Goal: Task Accomplishment & Management: Manage account settings

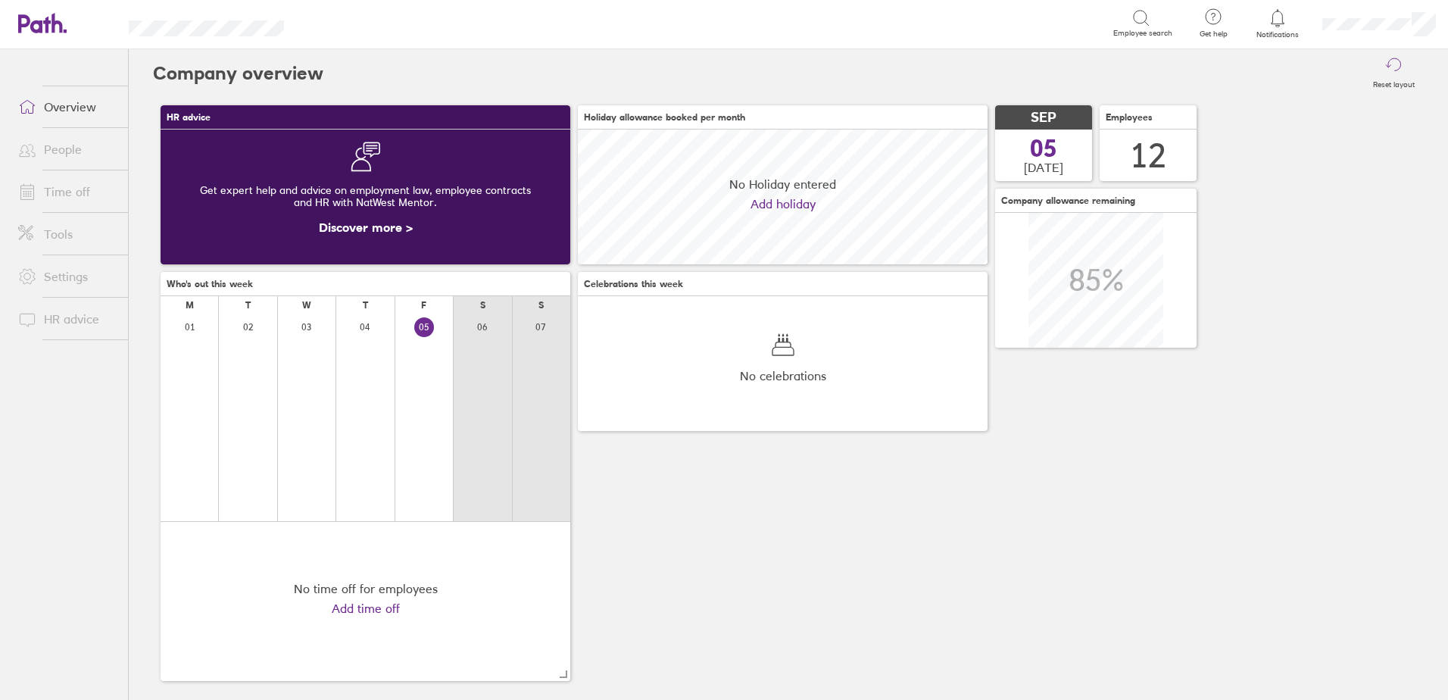
scroll to position [135, 410]
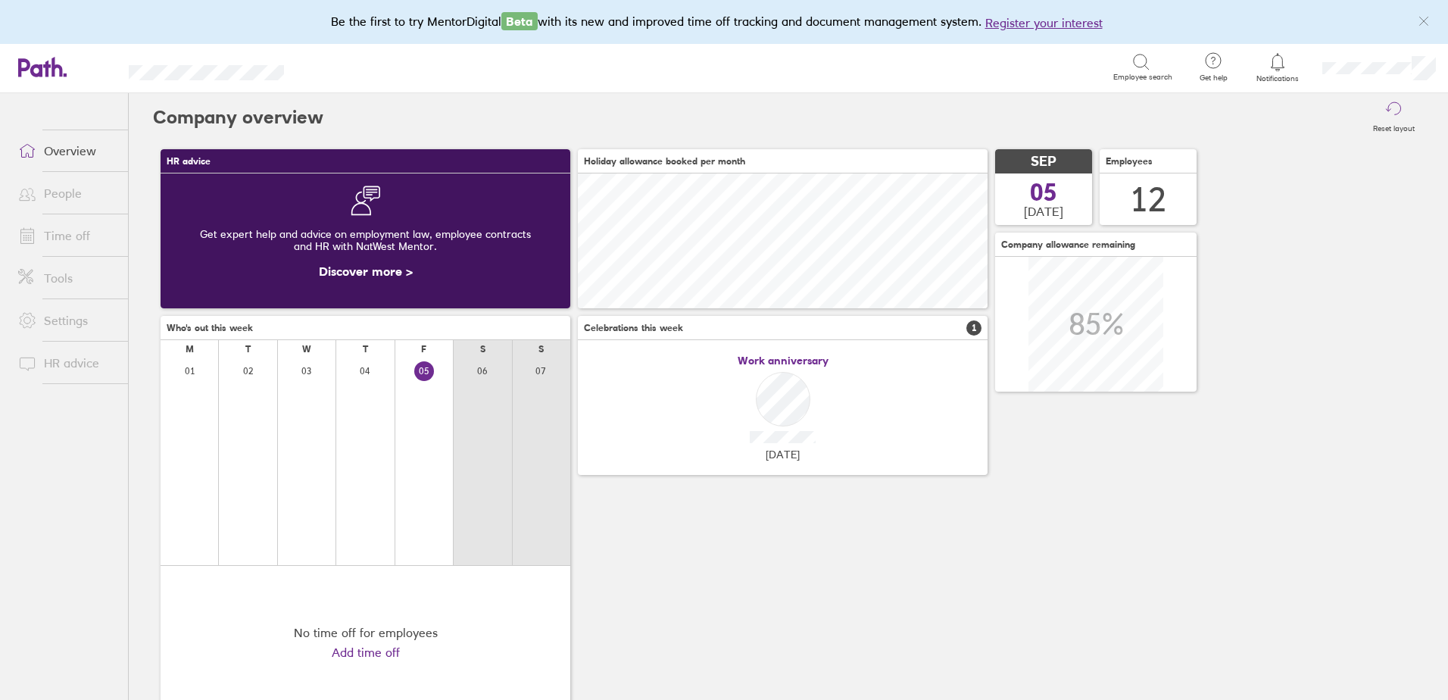
click at [58, 198] on link "People" at bounding box center [67, 193] width 122 height 30
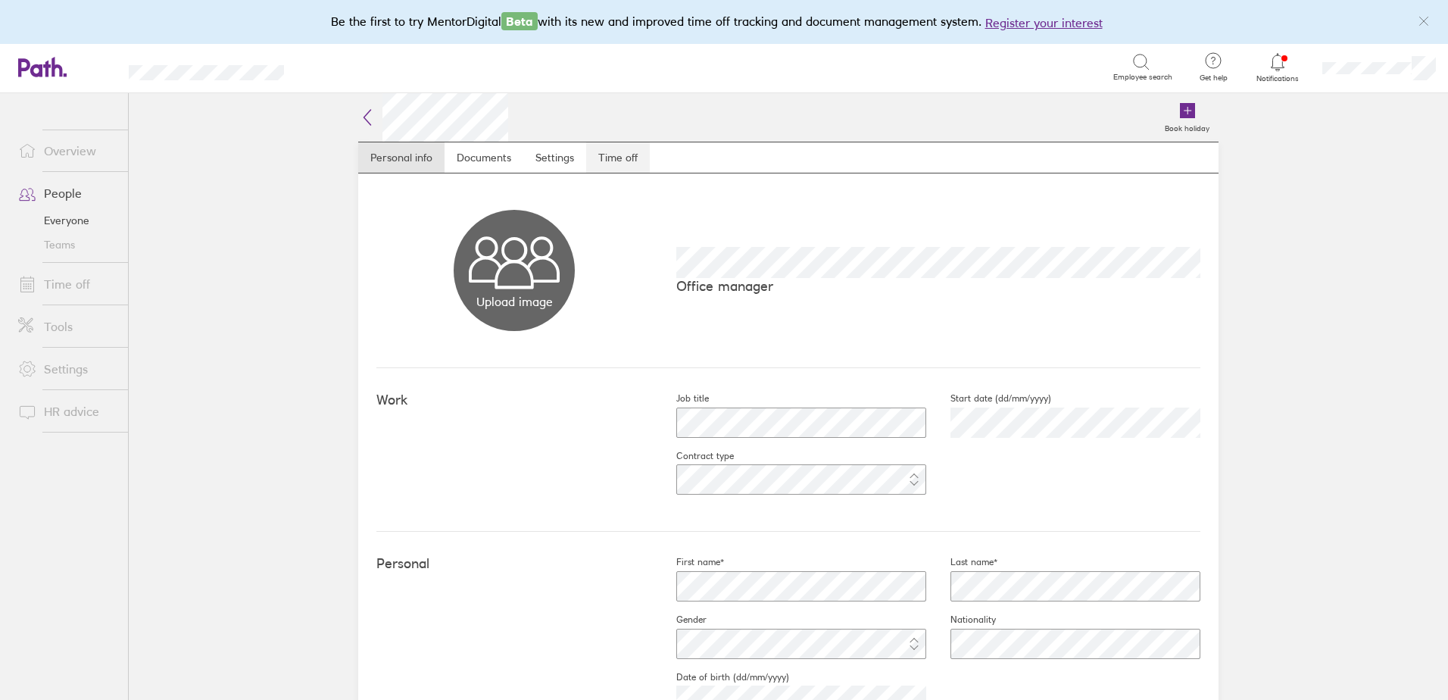
click at [622, 155] on link "Time off" at bounding box center [618, 157] width 64 height 30
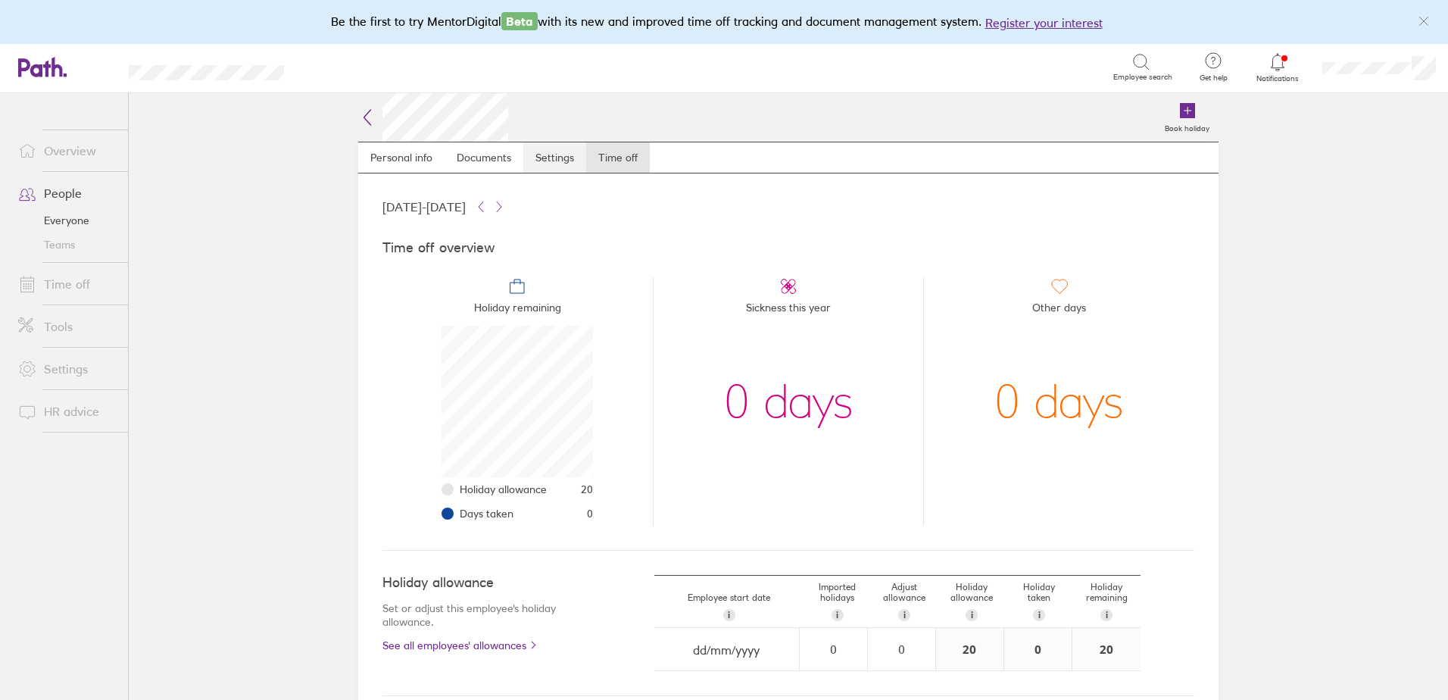
scroll to position [151, 151]
click at [73, 187] on link "People" at bounding box center [67, 193] width 122 height 30
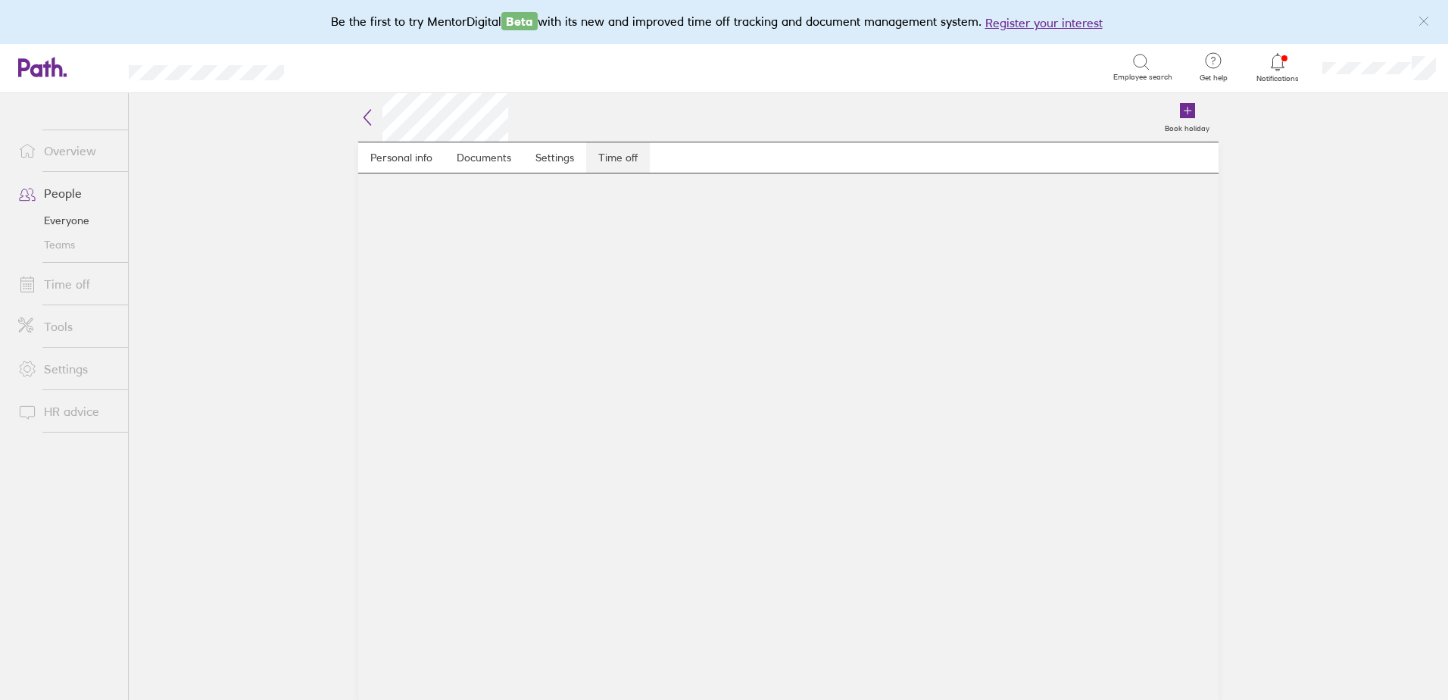
click at [625, 157] on link "Time off" at bounding box center [618, 157] width 64 height 30
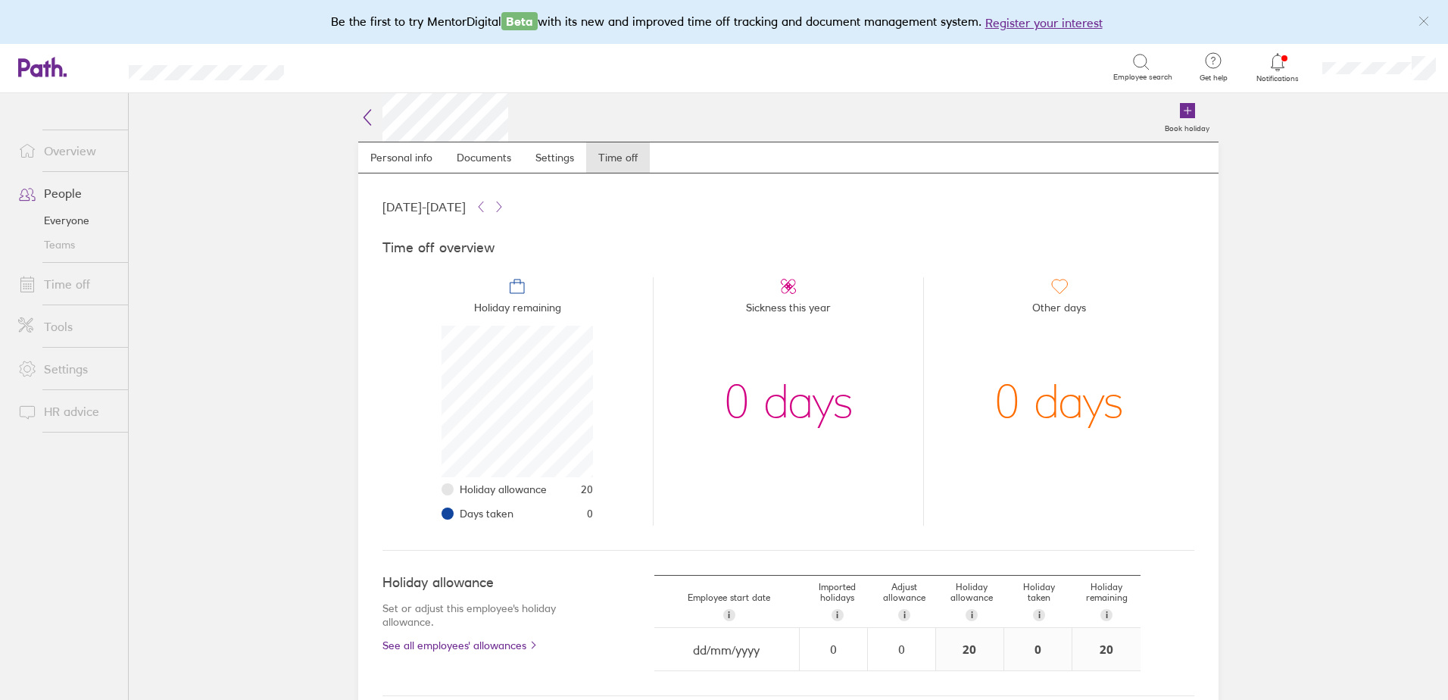
scroll to position [151, 151]
click at [75, 189] on link "People" at bounding box center [67, 193] width 122 height 30
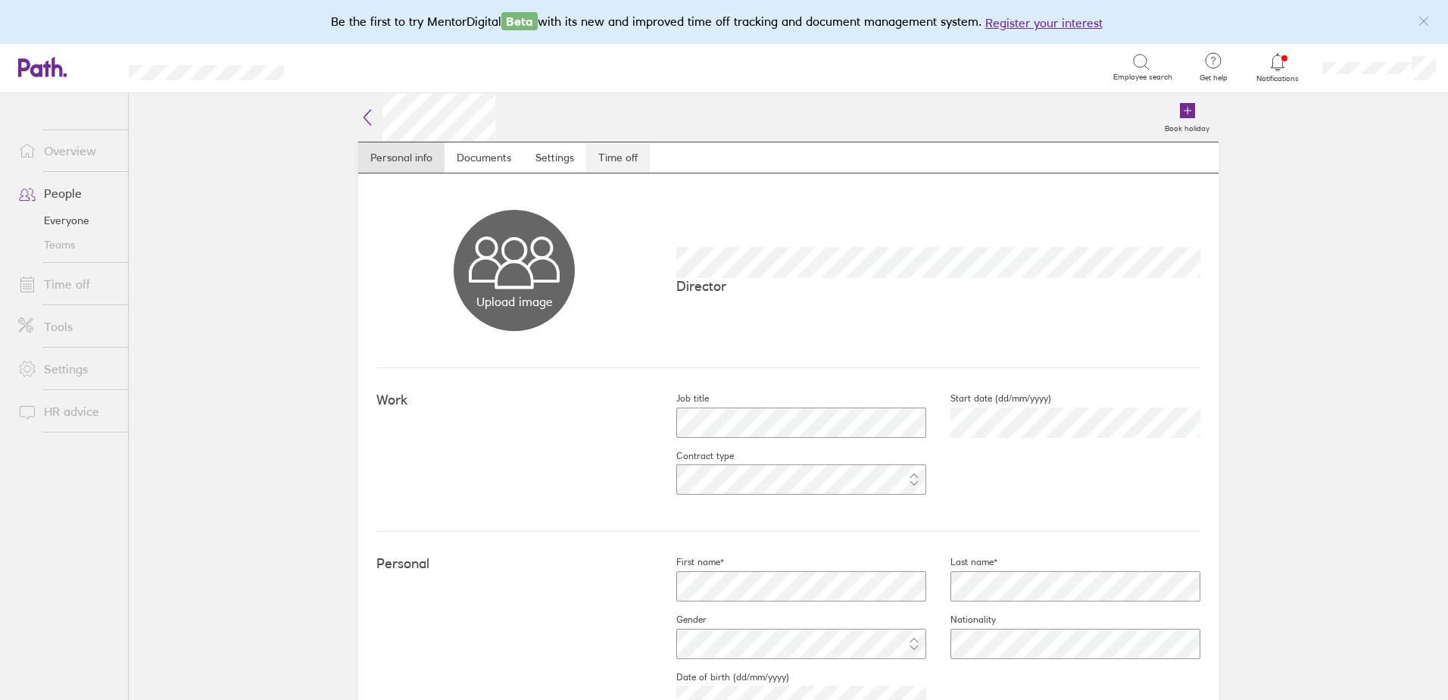
click at [622, 160] on link "Time off" at bounding box center [618, 157] width 64 height 30
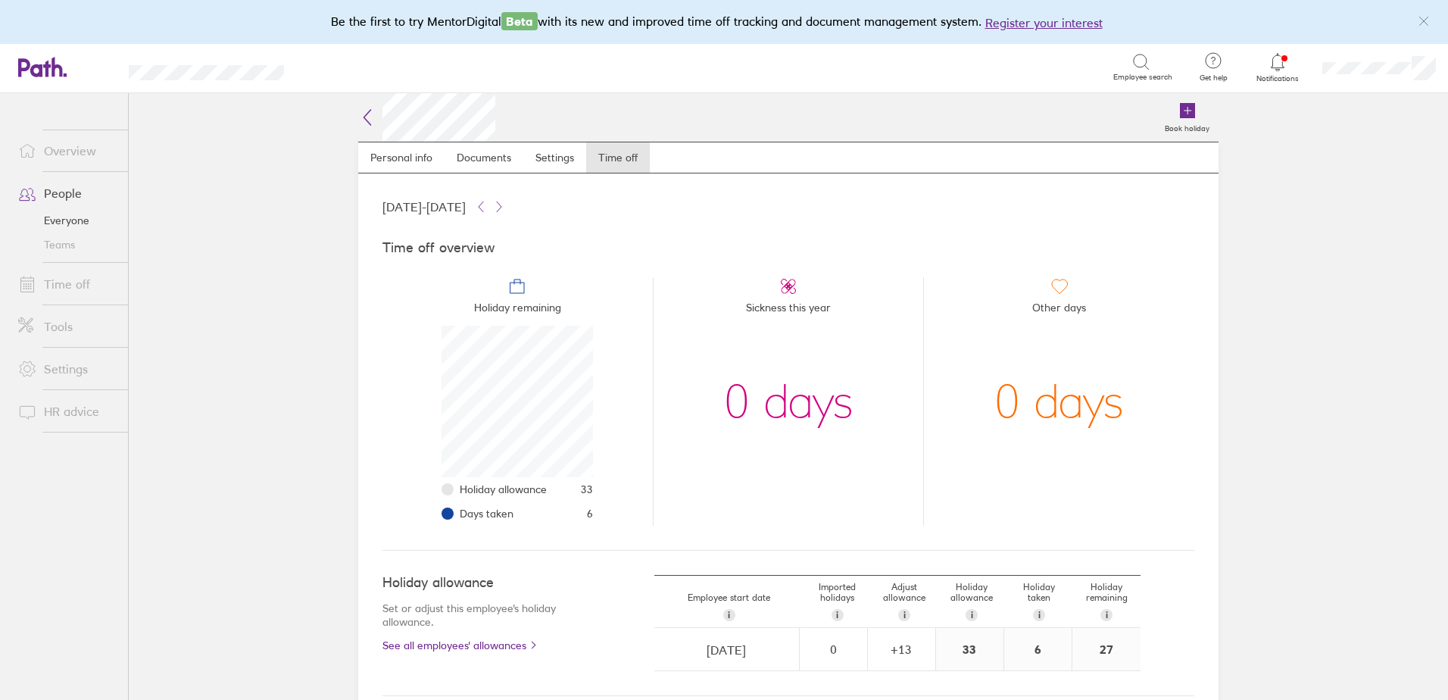
scroll to position [151, 151]
click at [64, 191] on link "People" at bounding box center [67, 193] width 122 height 30
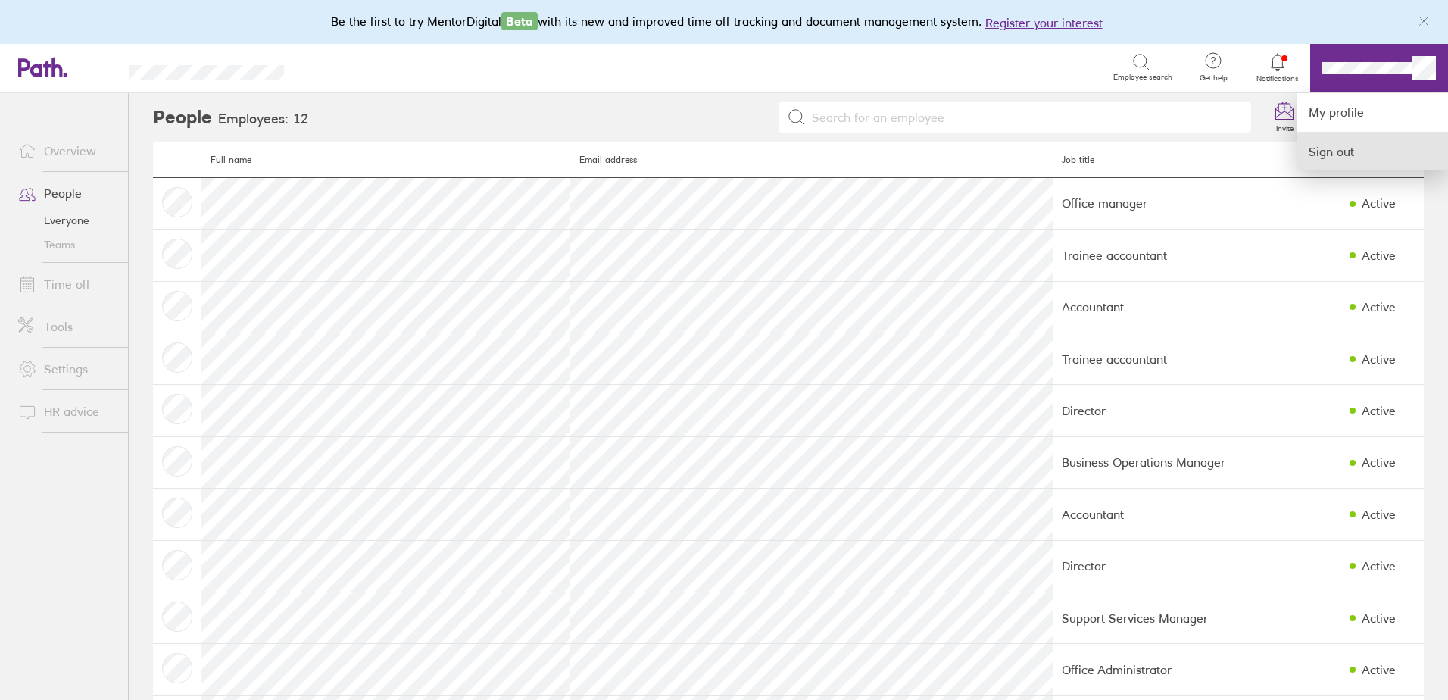
click at [1365, 154] on link "Sign out" at bounding box center [1371, 151] width 151 height 38
